Goal: Information Seeking & Learning: Learn about a topic

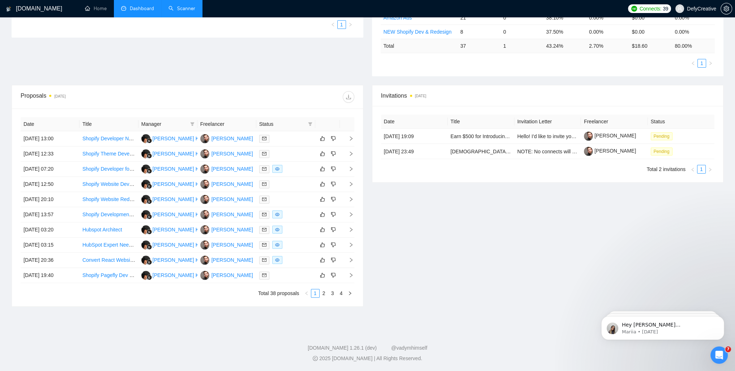
click at [181, 12] on link "Scanner" at bounding box center [181, 8] width 27 height 6
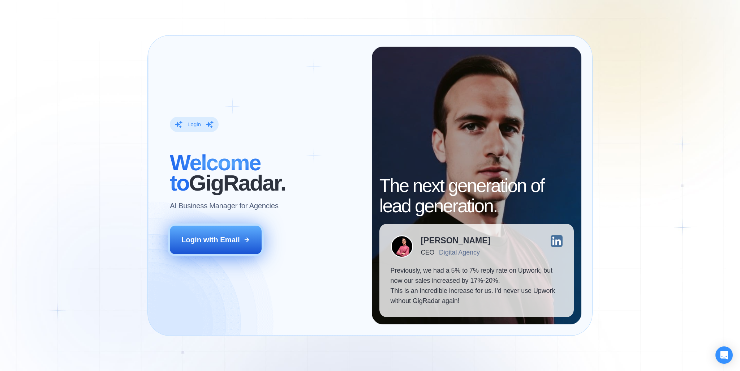
click at [210, 237] on div "Login with Email" at bounding box center [210, 240] width 59 height 10
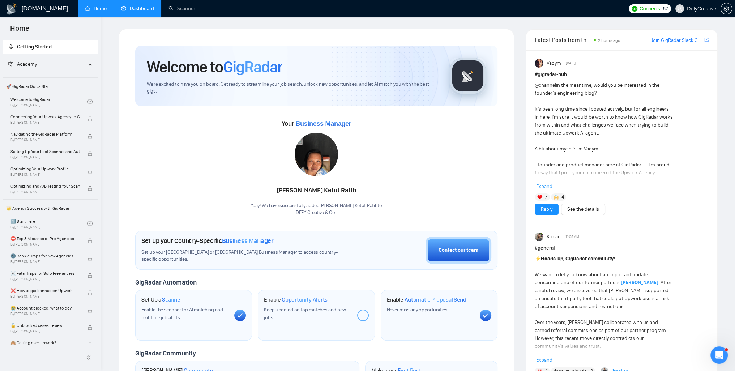
click at [146, 12] on link "Dashboard" at bounding box center [137, 8] width 33 height 6
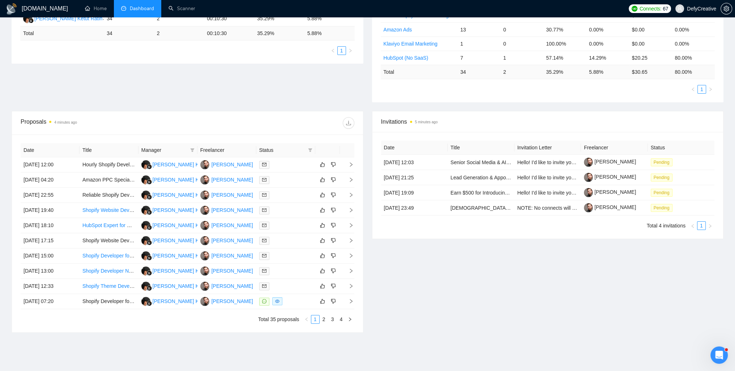
scroll to position [181, 0]
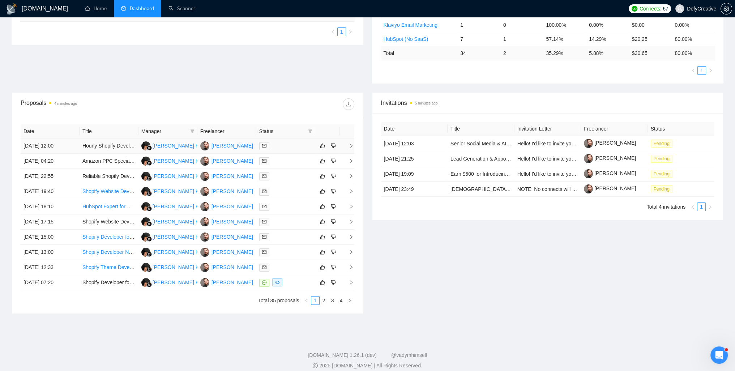
drag, startPoint x: 104, startPoint y: 145, endPoint x: 99, endPoint y: 146, distance: 5.0
click at [99, 146] on td "Hourly Shopify Developer for Ongoing Tasks" at bounding box center [108, 145] width 59 height 15
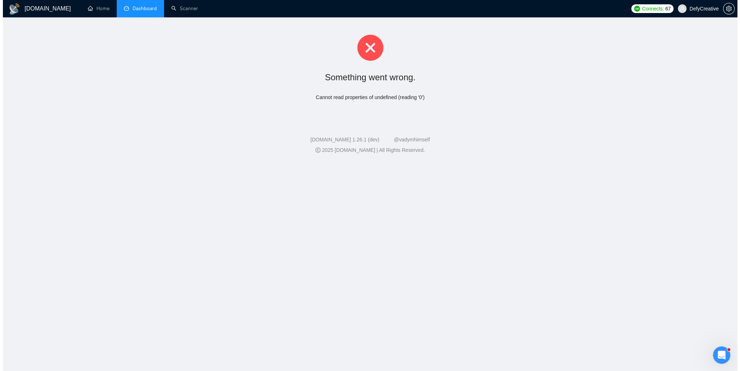
scroll to position [0, 0]
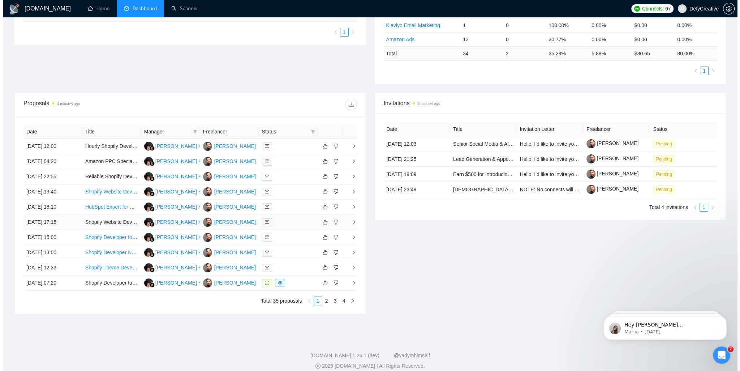
scroll to position [189, 0]
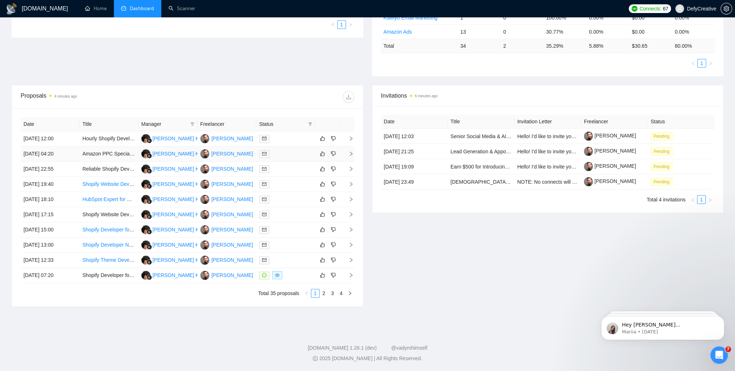
drag, startPoint x: 111, startPoint y: 151, endPoint x: 104, endPoint y: 149, distance: 7.2
click at [104, 149] on td "Amazon PPC Specialist for Tools Brand" at bounding box center [108, 153] width 59 height 15
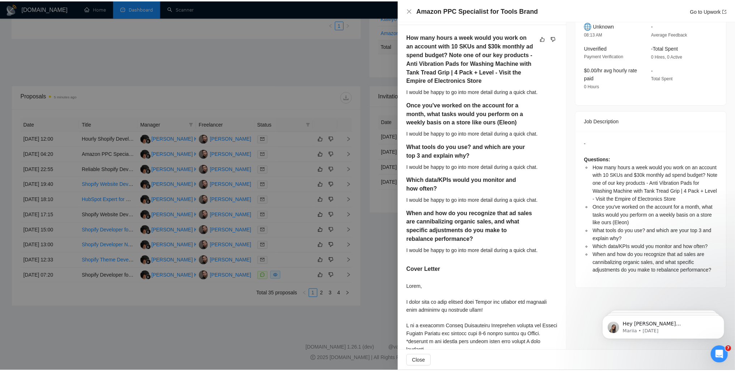
scroll to position [6, 0]
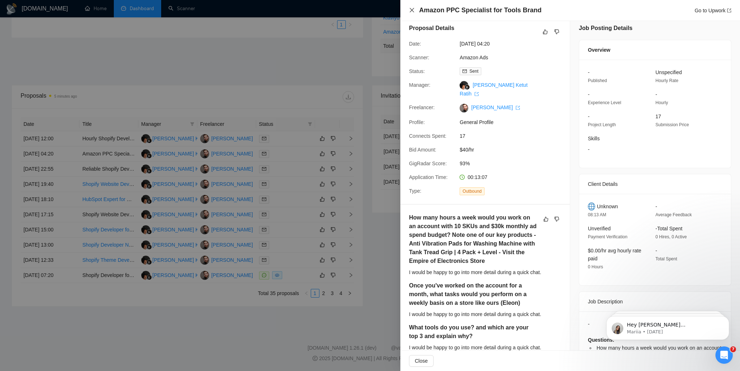
click at [410, 9] on icon "close" at bounding box center [412, 10] width 4 height 4
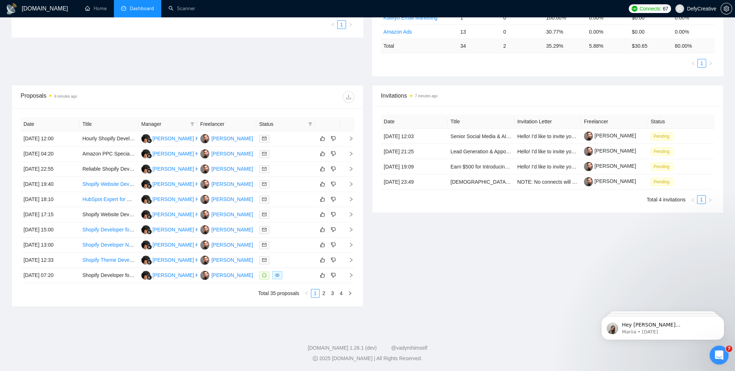
click at [709, 350] on div "Open Intercom Messenger" at bounding box center [718, 354] width 24 height 24
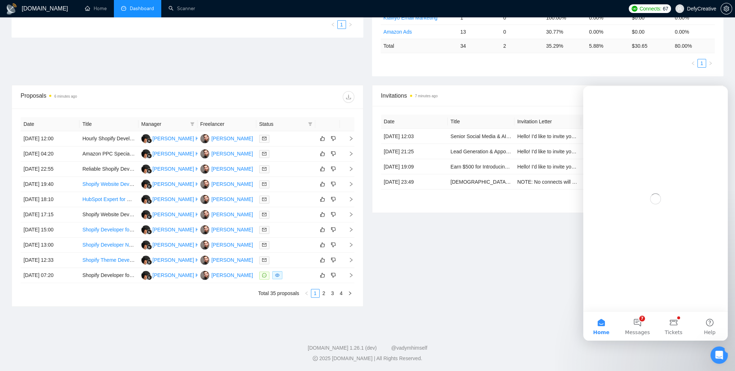
scroll to position [0, 0]
